Goal: Find specific page/section: Find specific page/section

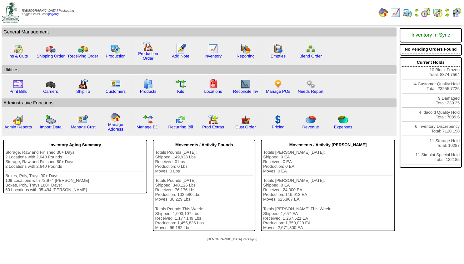
click at [416, 14] on img at bounding box center [416, 14] width 5 height 5
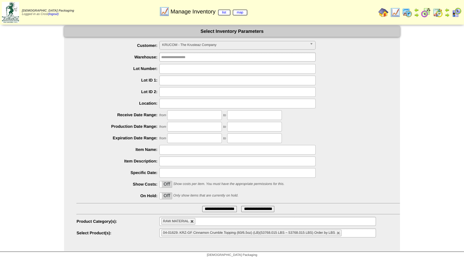
click at [193, 222] on link at bounding box center [192, 222] width 4 height 4
type input "**********"
click at [203, 225] on ul at bounding box center [264, 221] width 216 height 9
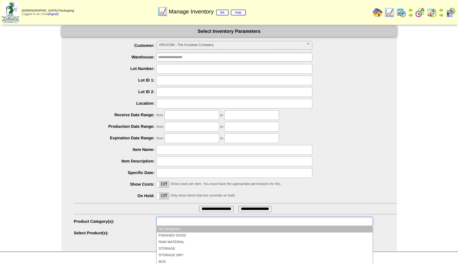
click at [204, 224] on ul at bounding box center [264, 221] width 216 height 9
type input "**********"
click at [147, 221] on label "Product Category(s):" at bounding box center [115, 221] width 83 height 5
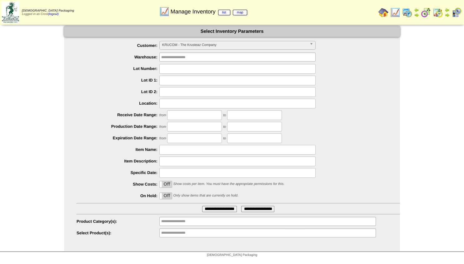
click at [163, 42] on span "KRUCOM - The Krusteaz Company" at bounding box center [234, 44] width 145 height 7
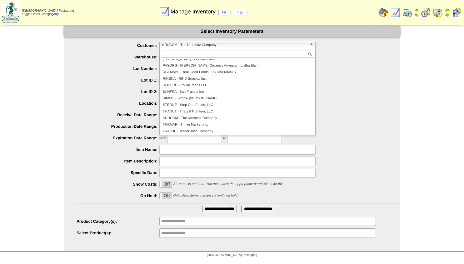
scroll to position [135, 0]
click at [359, 101] on div at bounding box center [238, 104] width 323 height 10
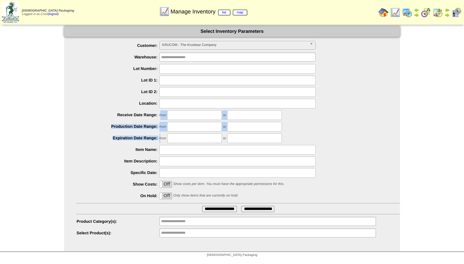
drag, startPoint x: 50, startPoint y: 121, endPoint x: 87, endPoint y: 141, distance: 42.1
click at [86, 142] on div "**********" at bounding box center [232, 139] width 464 height 226
click at [87, 141] on div "from to" at bounding box center [238, 138] width 323 height 10
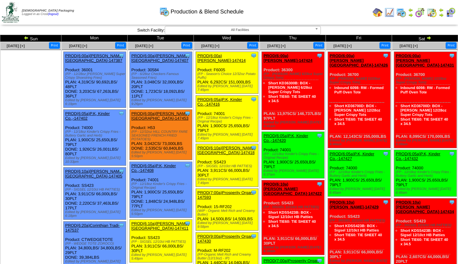
click at [403, 13] on img at bounding box center [402, 12] width 10 height 10
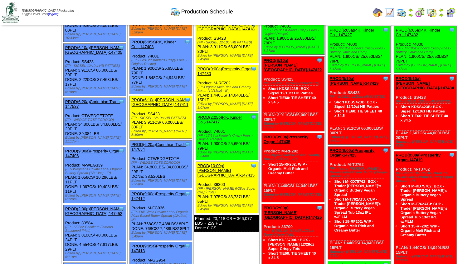
scroll to position [101, 0]
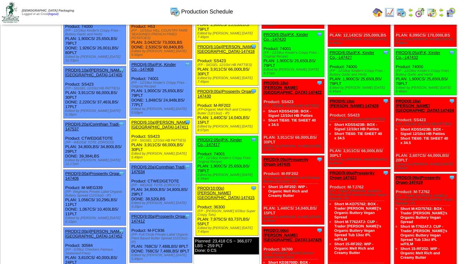
click at [442, 13] on img at bounding box center [441, 14] width 5 height 5
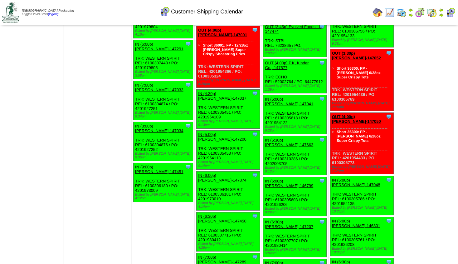
scroll to position [948, 0]
